Goal: Task Accomplishment & Management: Complete application form

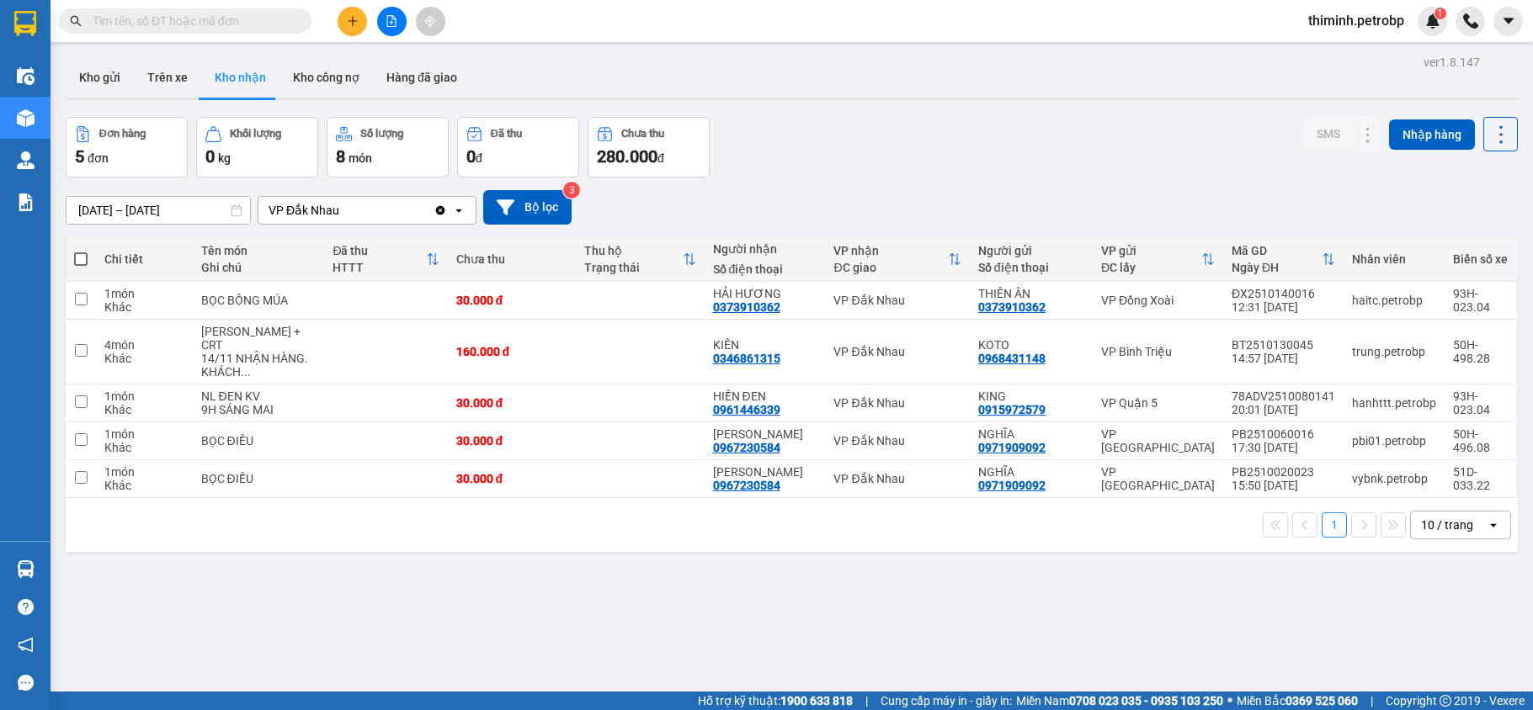
click at [372, 4] on div "Kết quả tìm kiếm ( 0 ) Bộ lọc No Data thiminh.petrobp 1" at bounding box center [766, 21] width 1533 height 42
click at [354, 18] on icon "plus" at bounding box center [353, 21] width 12 height 12
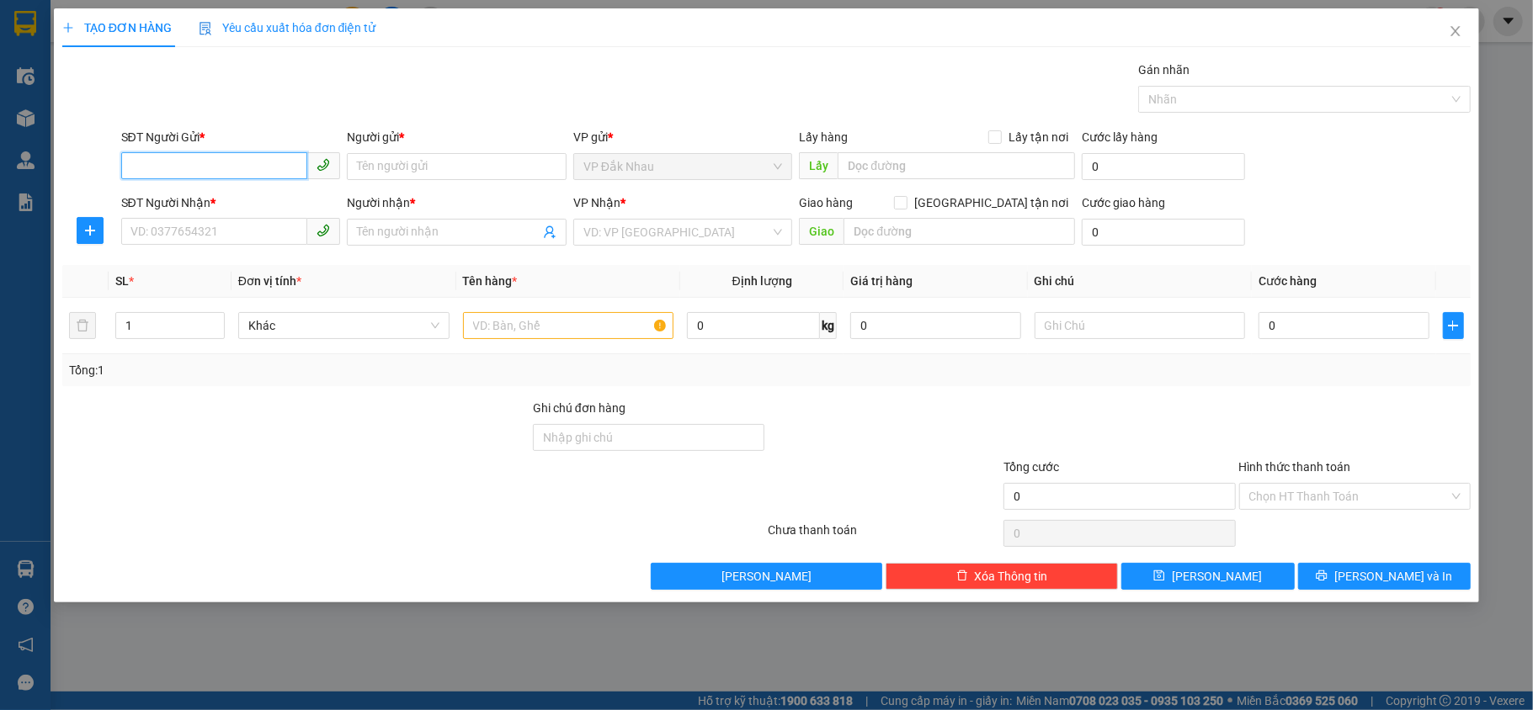
click at [244, 158] on input "SĐT Người Gửi *" at bounding box center [214, 165] width 187 height 27
click at [640, 237] on input "search" at bounding box center [677, 232] width 188 height 25
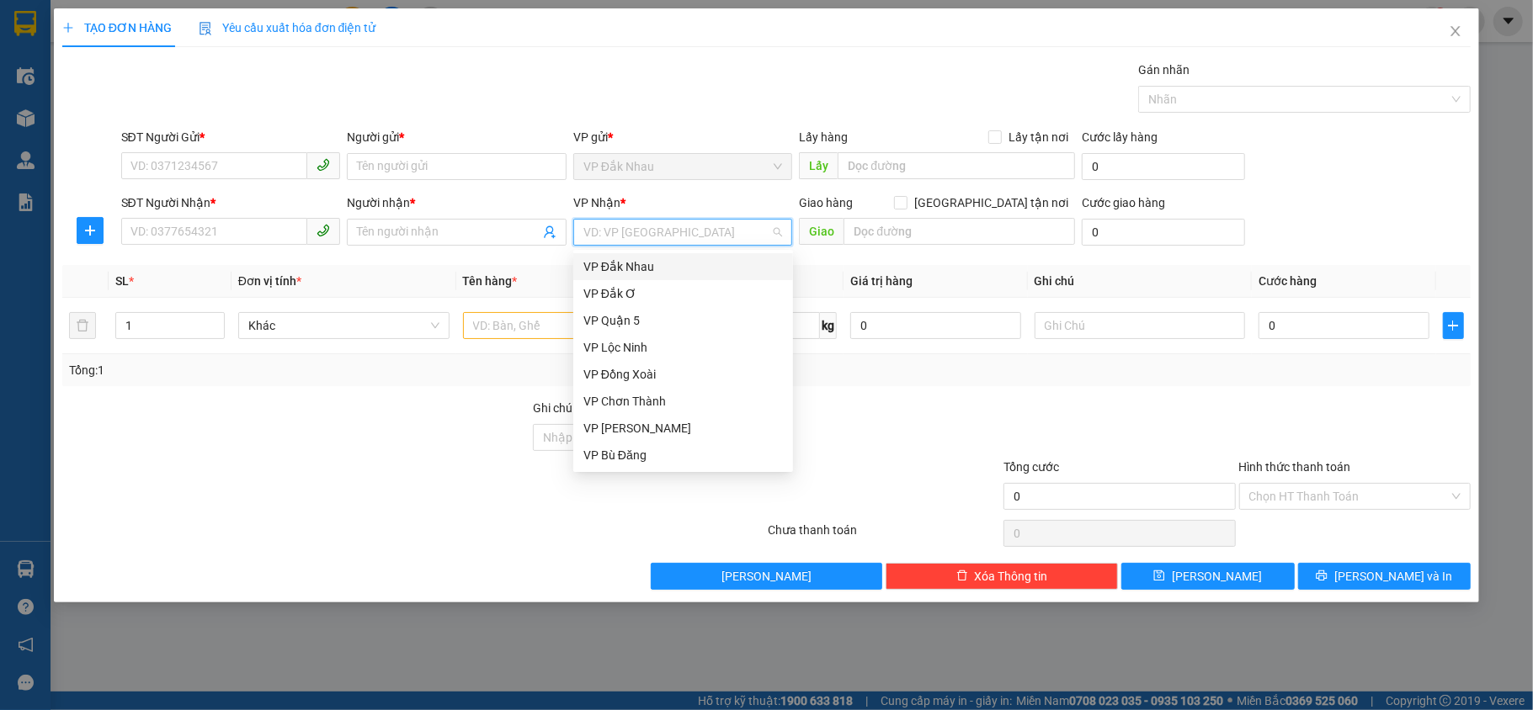
type input "d"
click at [662, 317] on div "VP Đồng Xoài" at bounding box center [683, 320] width 200 height 19
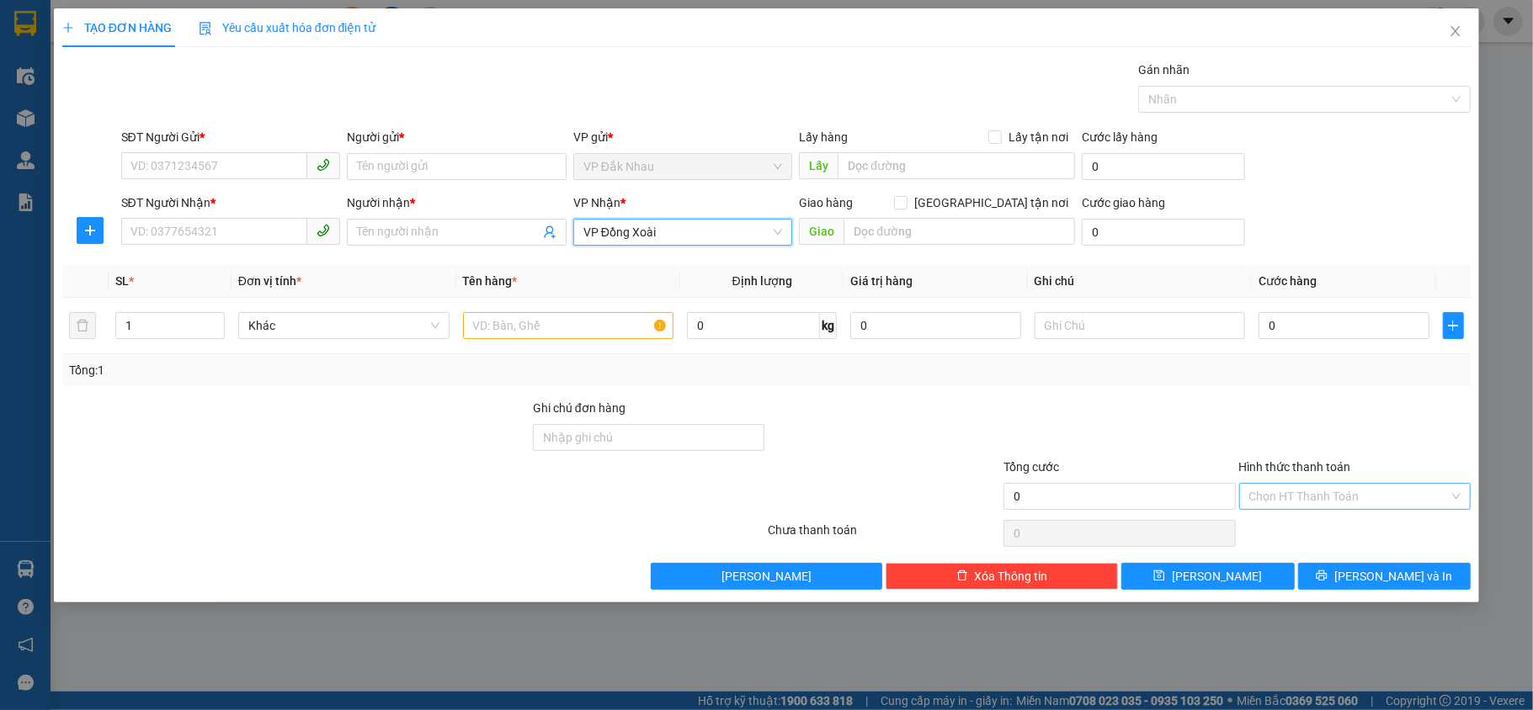
click at [1290, 509] on input "Hình thức thanh toán" at bounding box center [1349, 496] width 200 height 25
click at [1094, 637] on div "TẠO ĐƠN HÀNG Yêu cầu xuất hóa đơn điện tử Transit Pickup Surcharge Ids Transit …" at bounding box center [766, 355] width 1533 height 710
click at [1446, 19] on span "Close" at bounding box center [1455, 31] width 47 height 47
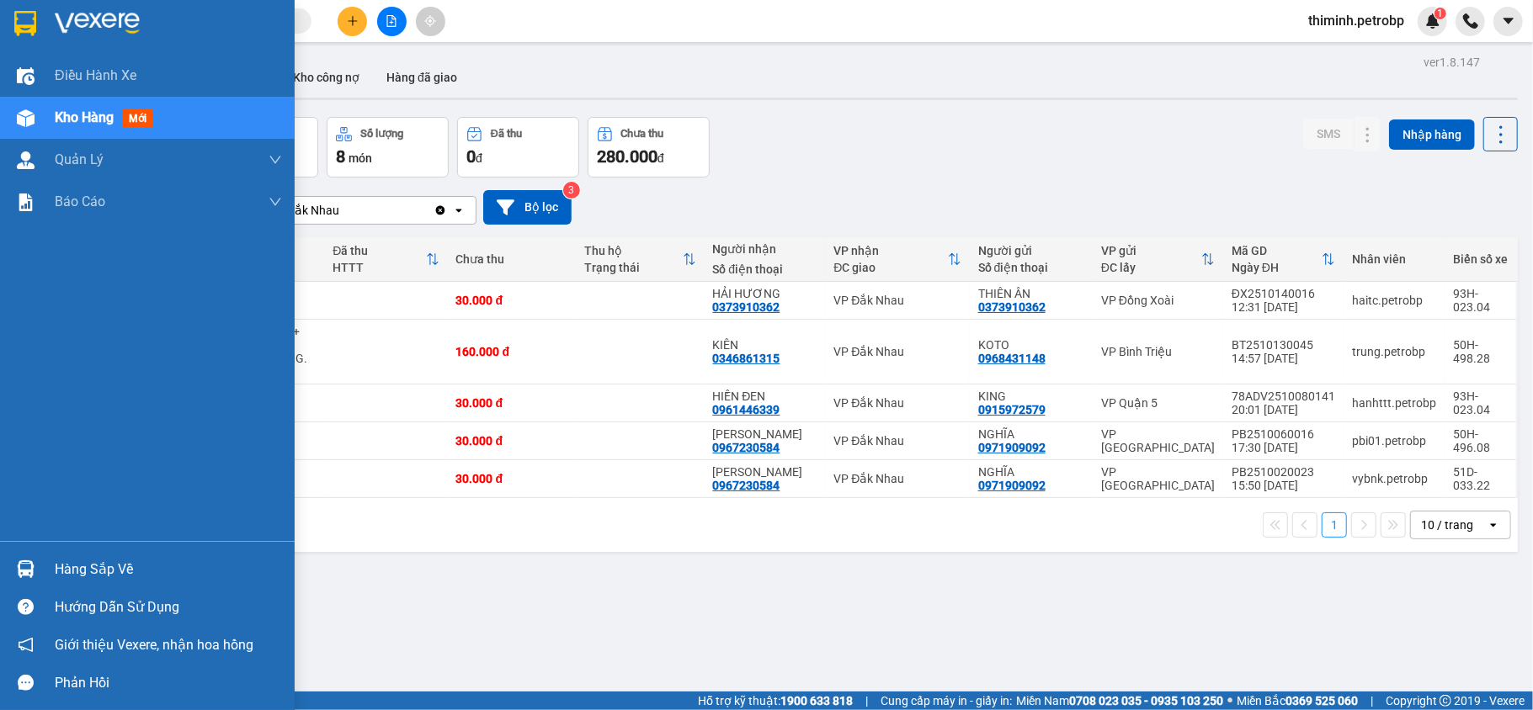
click at [37, 559] on div at bounding box center [25, 569] width 29 height 29
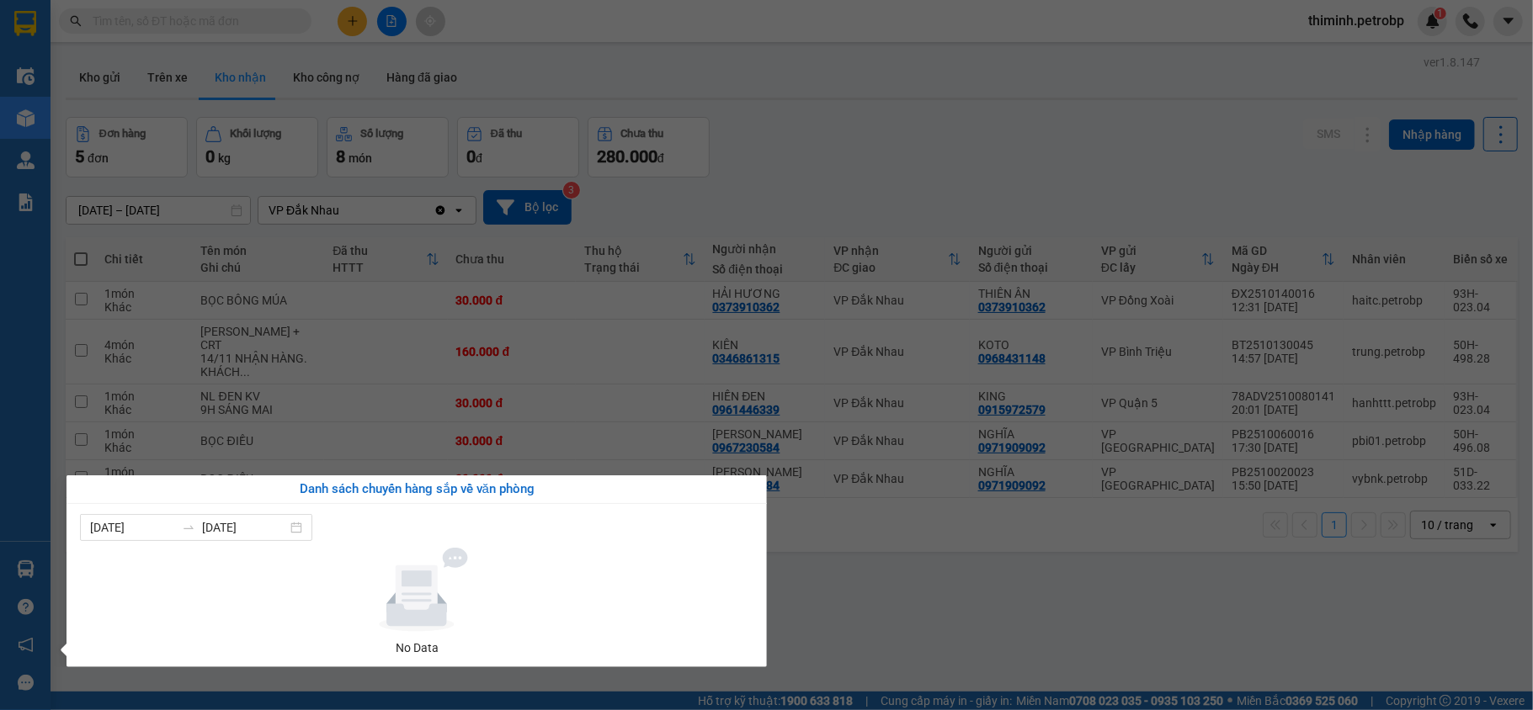
click at [869, 626] on section "Kết quả tìm kiếm ( 0 ) Bộ lọc No Data thiminh.petrobp 1 Điều hành xe Kho hàng m…" at bounding box center [766, 355] width 1533 height 710
